Goal: Transaction & Acquisition: Purchase product/service

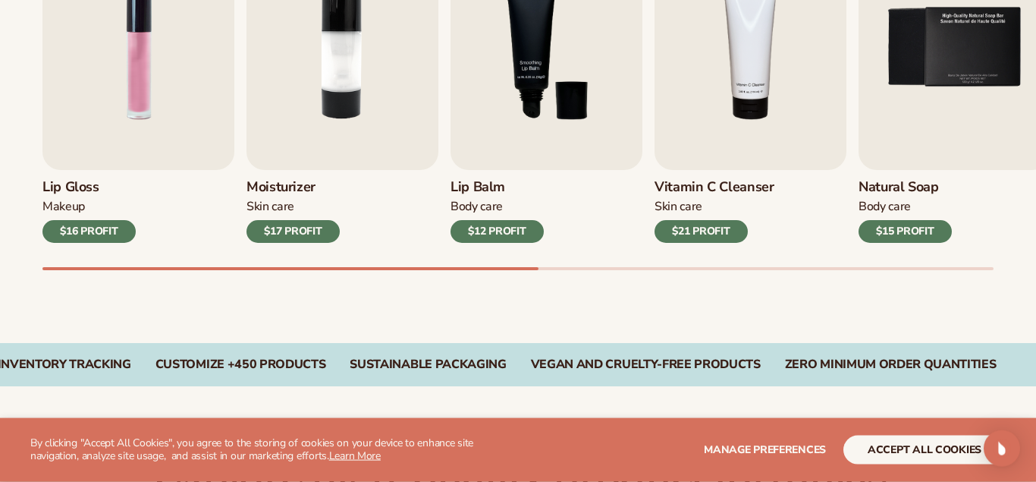
scroll to position [619, 0]
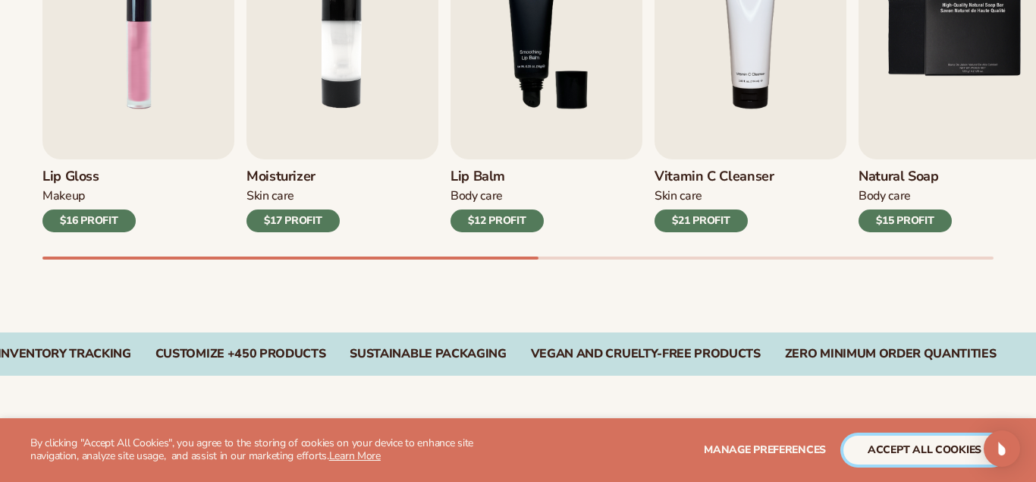
click at [924, 438] on button "accept all cookies" at bounding box center [925, 449] width 162 height 29
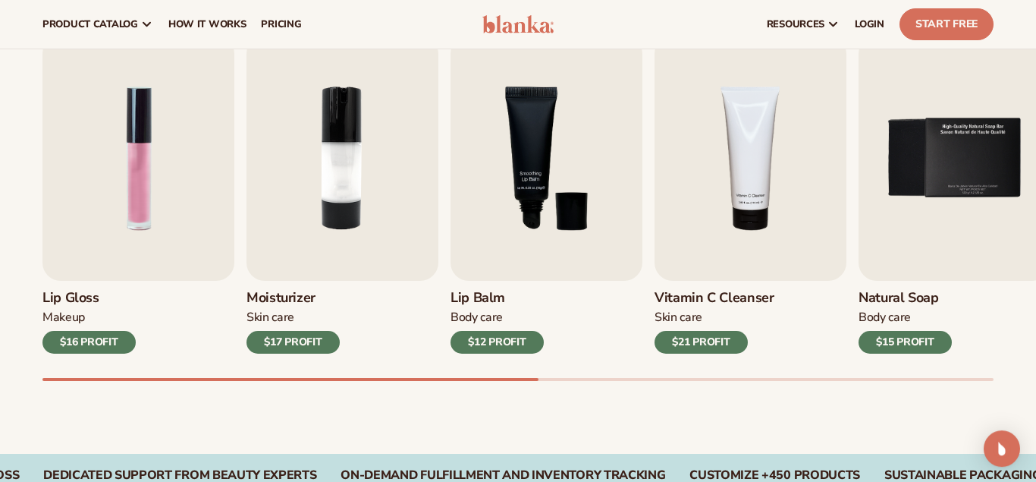
scroll to position [473, 0]
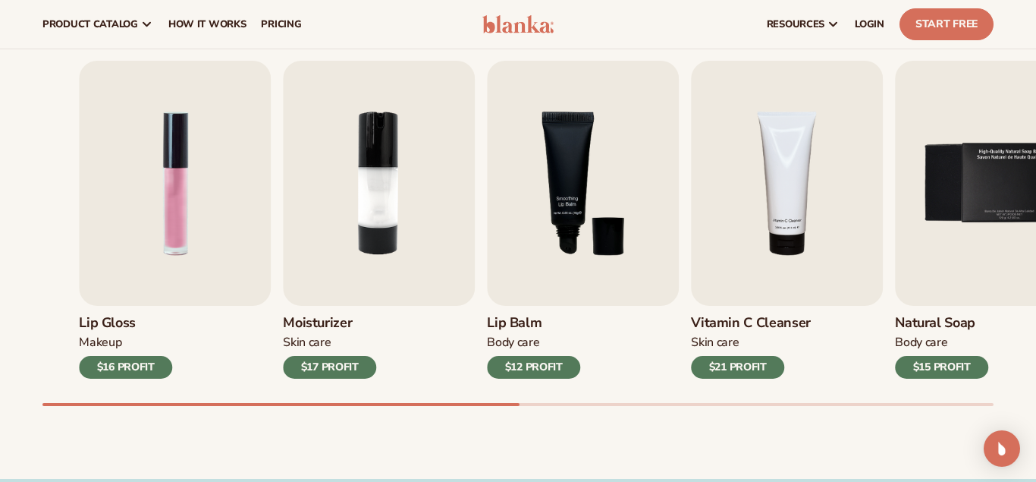
click at [520, 371] on div "Lip Gloss Makeup $16 PROFIT Moisturizer [MEDICAL_DATA] $17 PROFIT [MEDICAL_DATA]" at bounding box center [554, 220] width 951 height 318
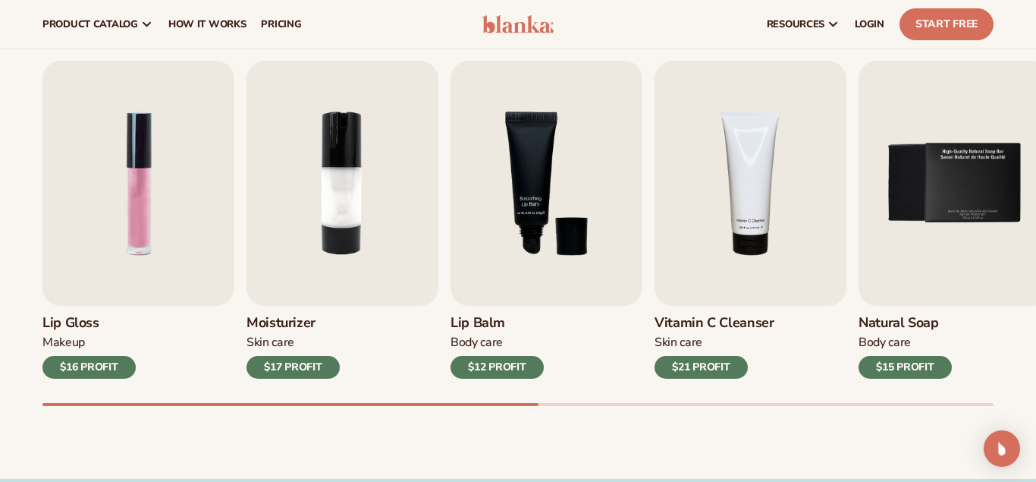
click at [481, 362] on div "$12 PROFIT" at bounding box center [497, 367] width 93 height 23
drag, startPoint x: 480, startPoint y: 407, endPoint x: 595, endPoint y: 406, distance: 114.6
click at [595, 406] on div "Best sellers Private label lip gloss, lipstick, and [MEDICAL_DATA] to start you…" at bounding box center [518, 207] width 1036 height 544
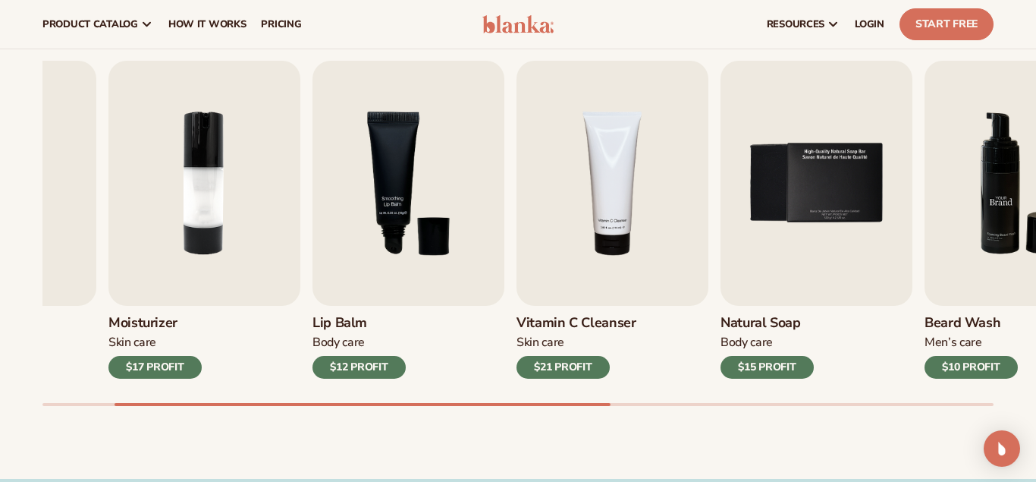
click at [1022, 207] on img "6 / 9" at bounding box center [1021, 183] width 192 height 245
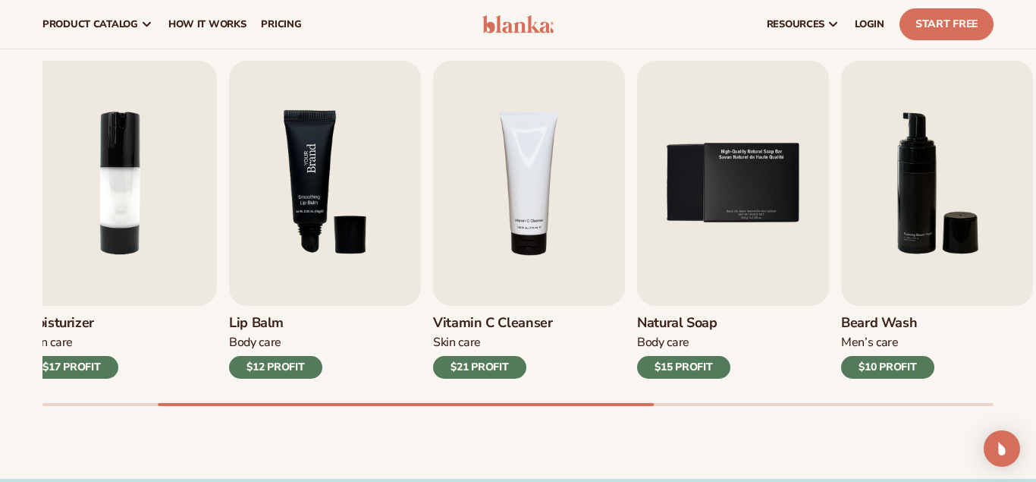
click at [237, 226] on img "3 / 9" at bounding box center [325, 183] width 192 height 245
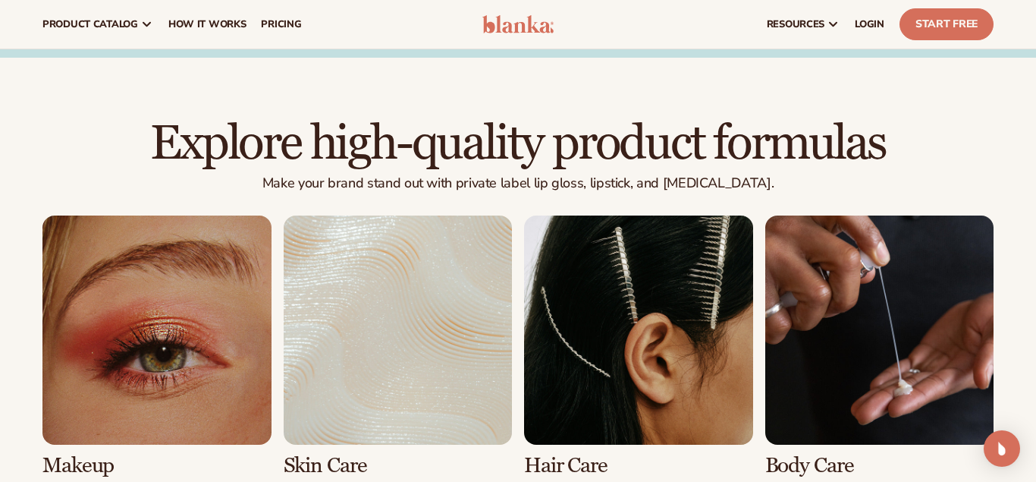
scroll to position [860, 0]
